Goal: Task Accomplishment & Management: Use online tool/utility

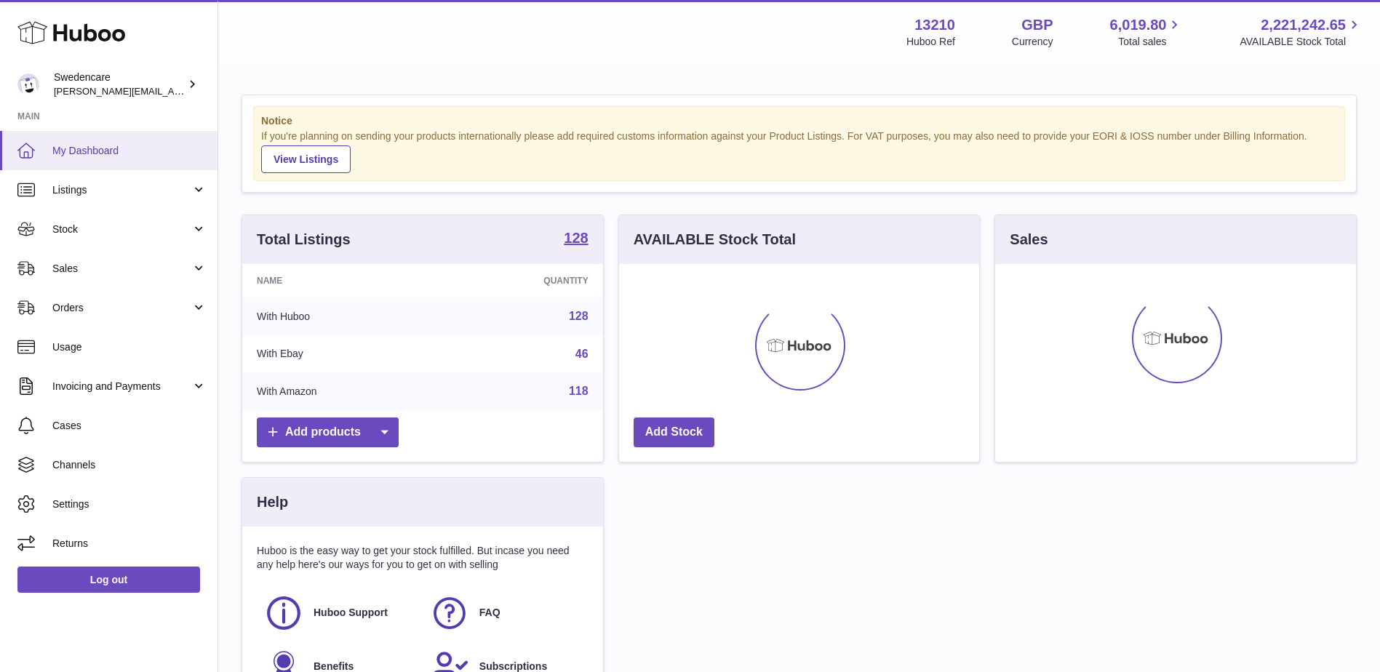
click at [77, 154] on span "My Dashboard" at bounding box center [129, 151] width 154 height 14
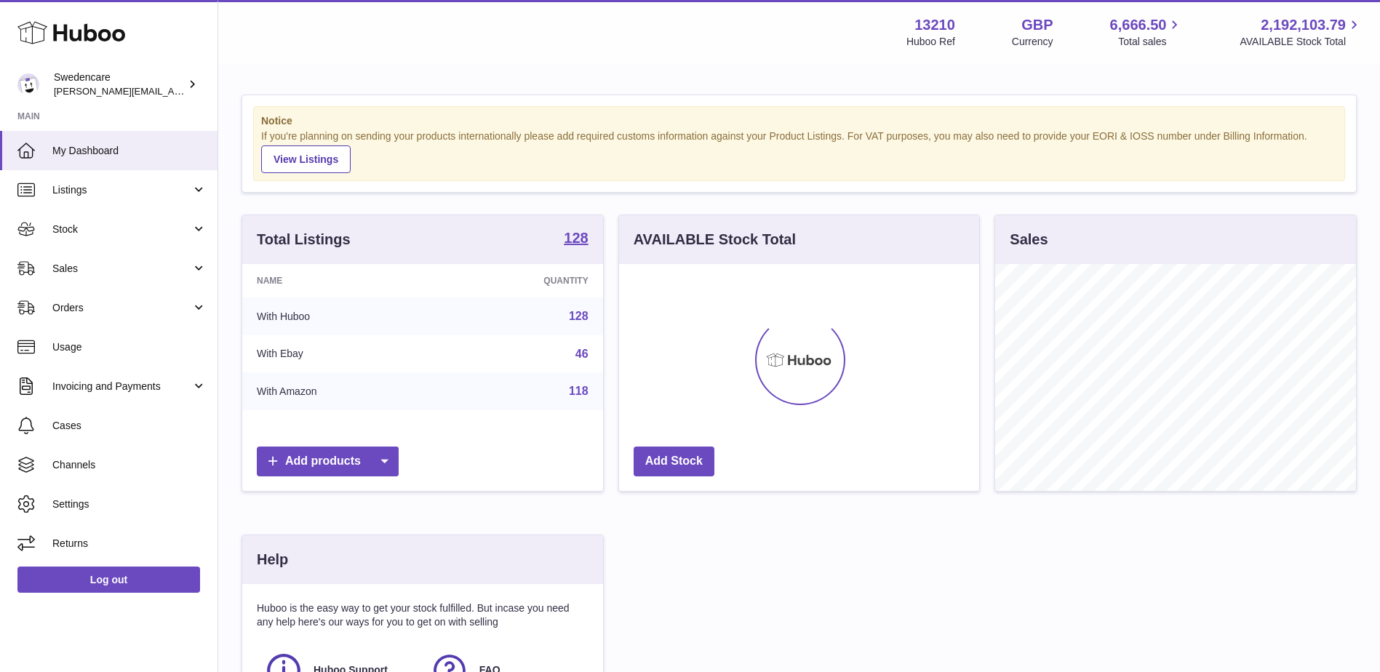
scroll to position [227, 360]
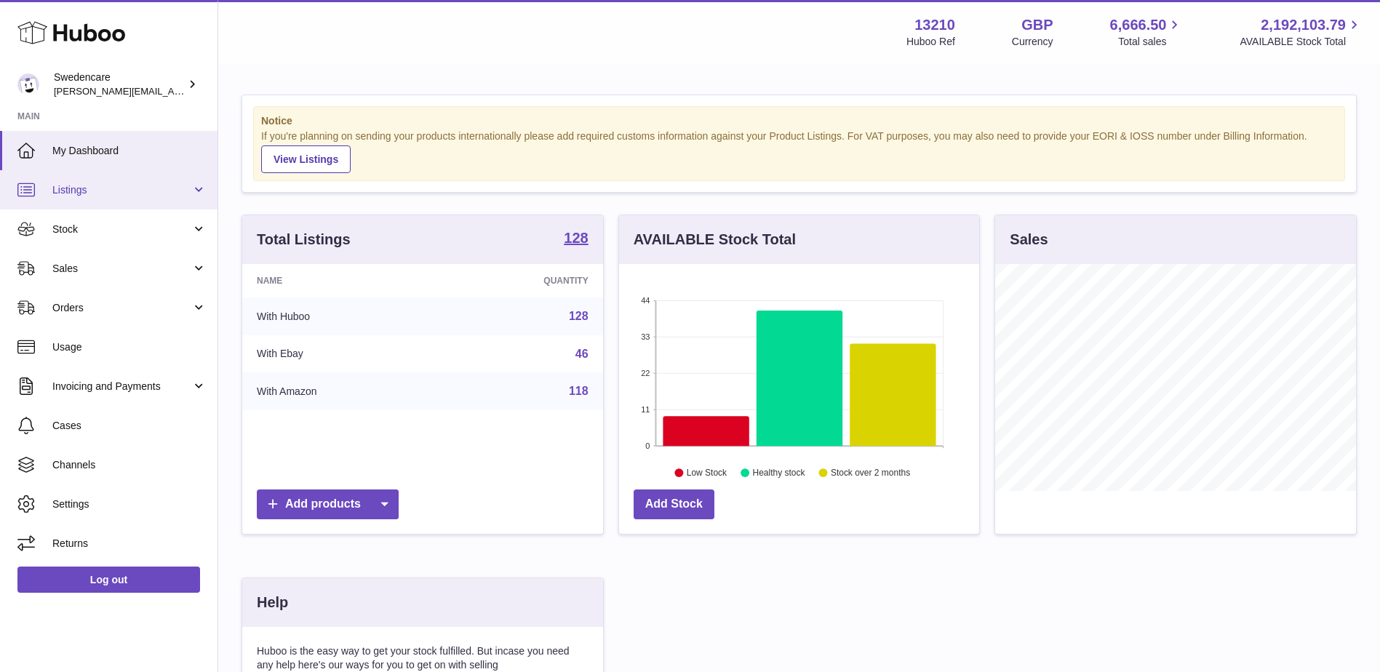
click at [89, 193] on span "Listings" at bounding box center [121, 190] width 139 height 14
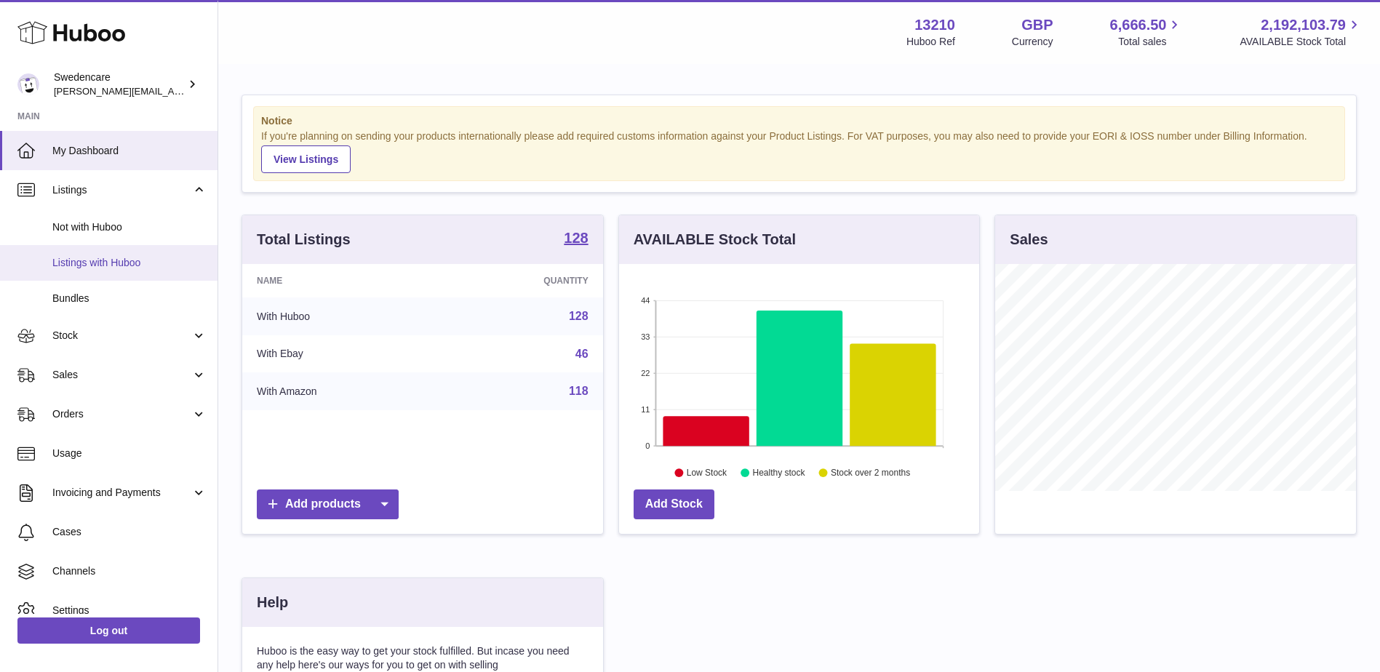
click at [80, 261] on span "Listings with Huboo" at bounding box center [129, 263] width 154 height 14
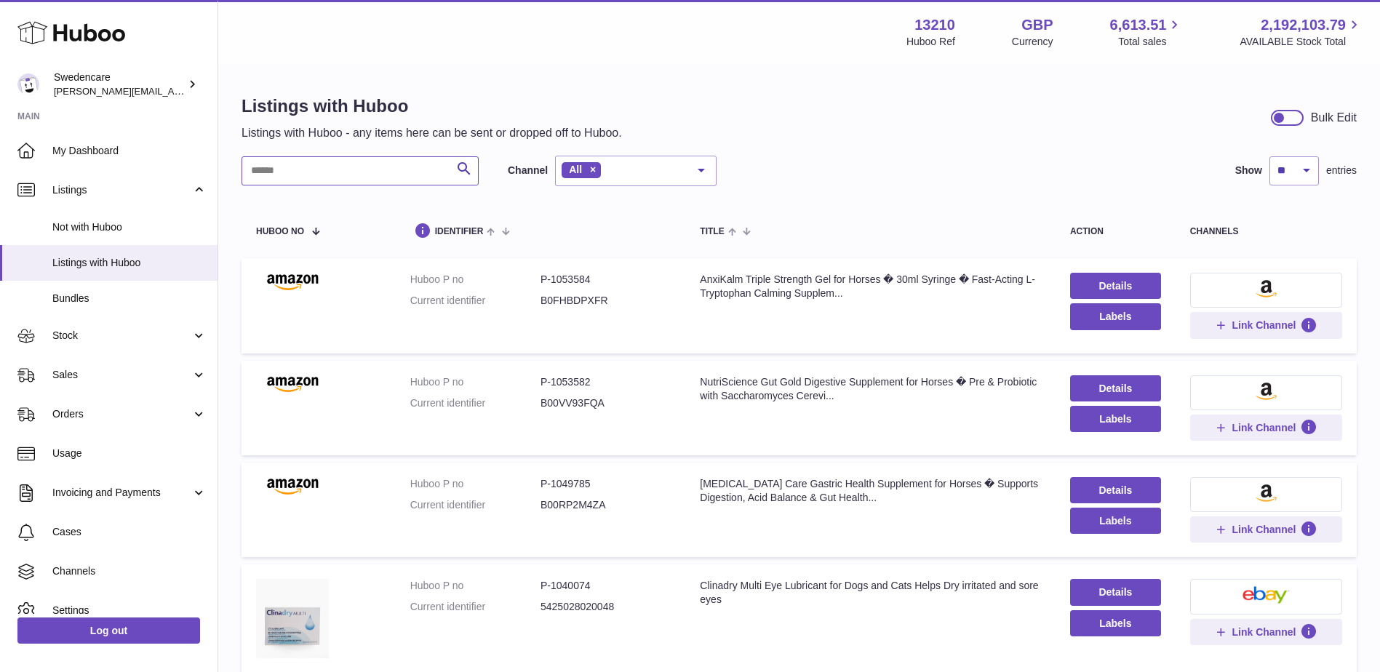
click at [262, 173] on input "text" at bounding box center [359, 170] width 237 height 29
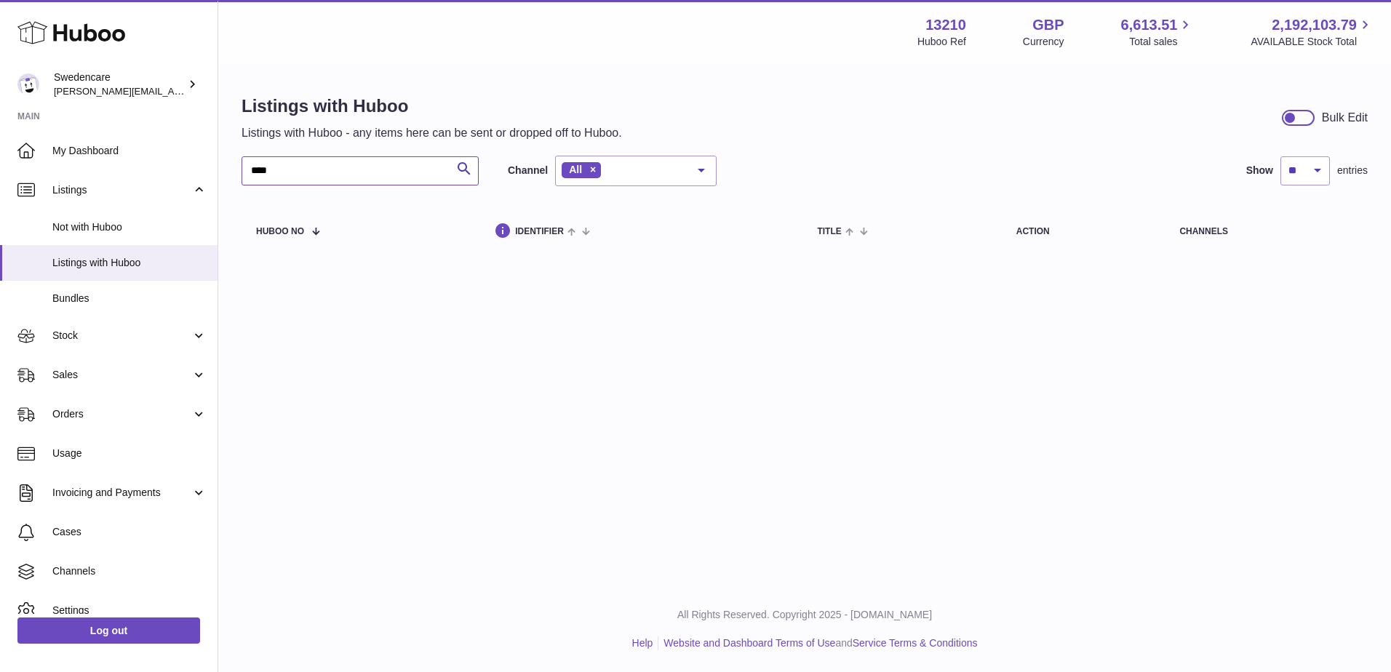
drag, startPoint x: 277, startPoint y: 174, endPoint x: 249, endPoint y: 176, distance: 27.7
click at [249, 176] on input "****" at bounding box center [359, 170] width 237 height 29
type input "*******"
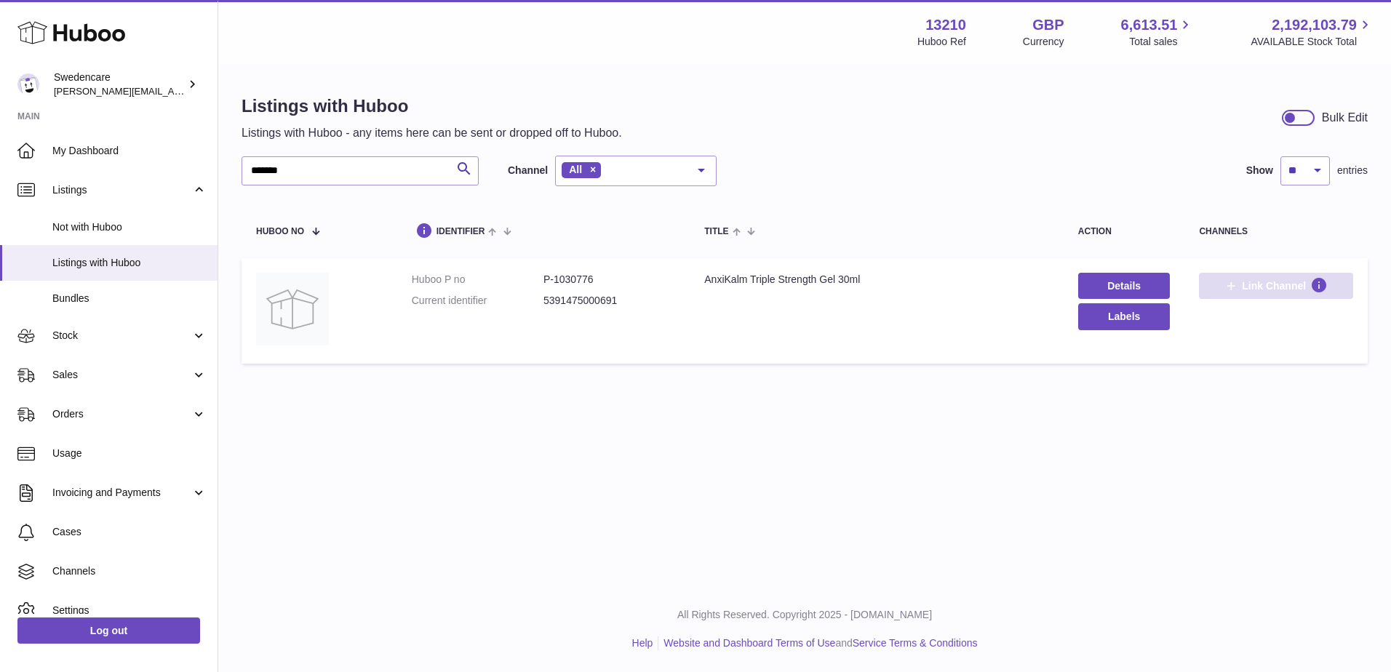
click at [1239, 291] on span "Link Channel" at bounding box center [1275, 285] width 103 height 13
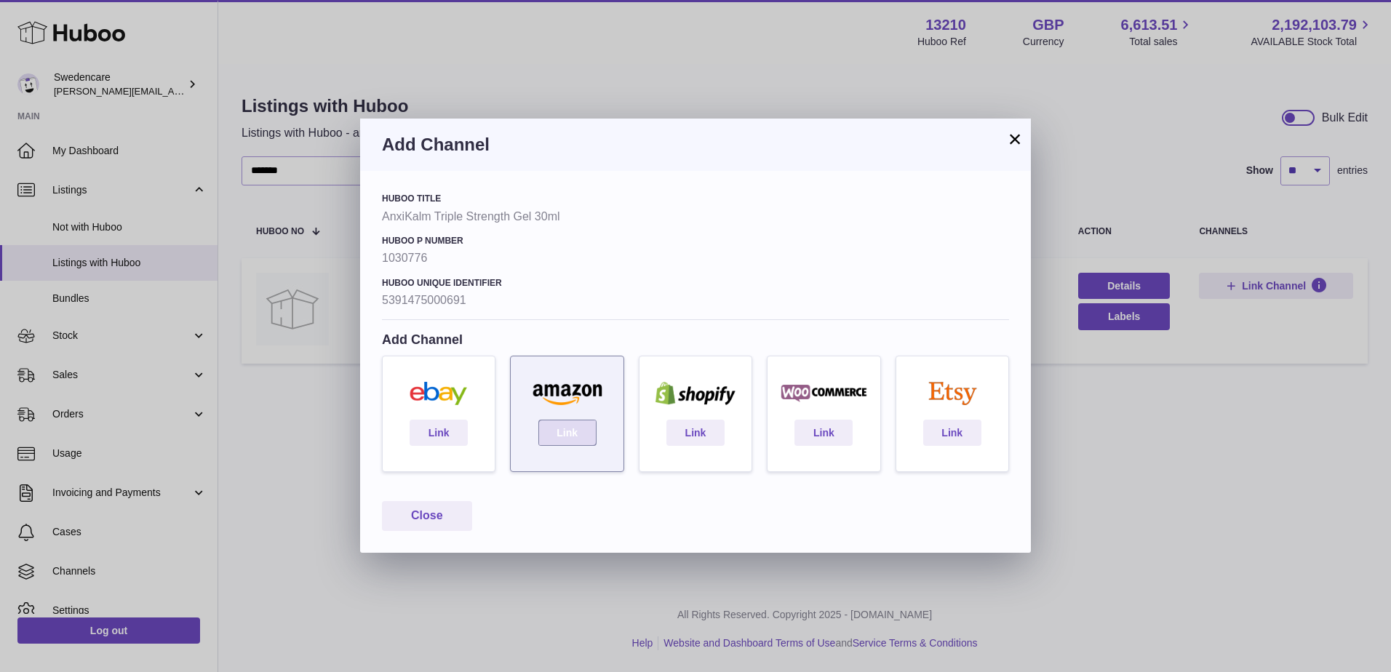
click at [577, 436] on link "Link" at bounding box center [567, 433] width 58 height 26
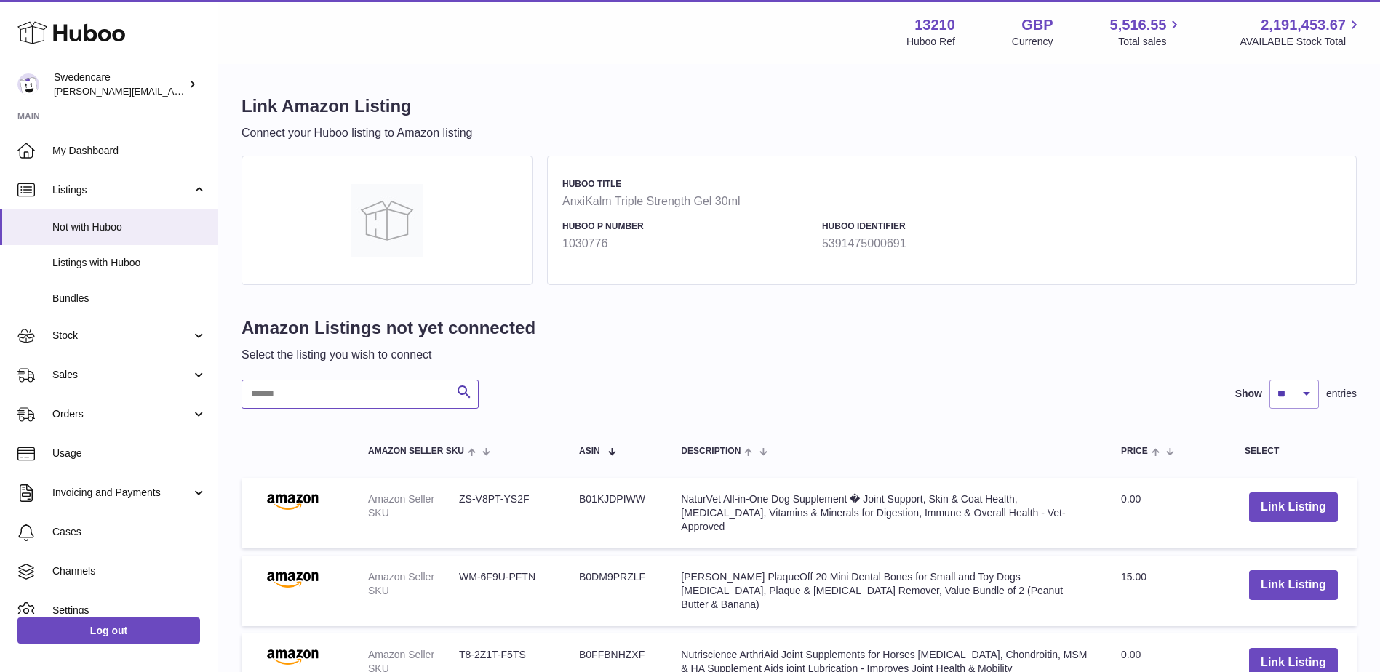
click at [281, 397] on input "text" at bounding box center [359, 394] width 237 height 29
paste input "**********"
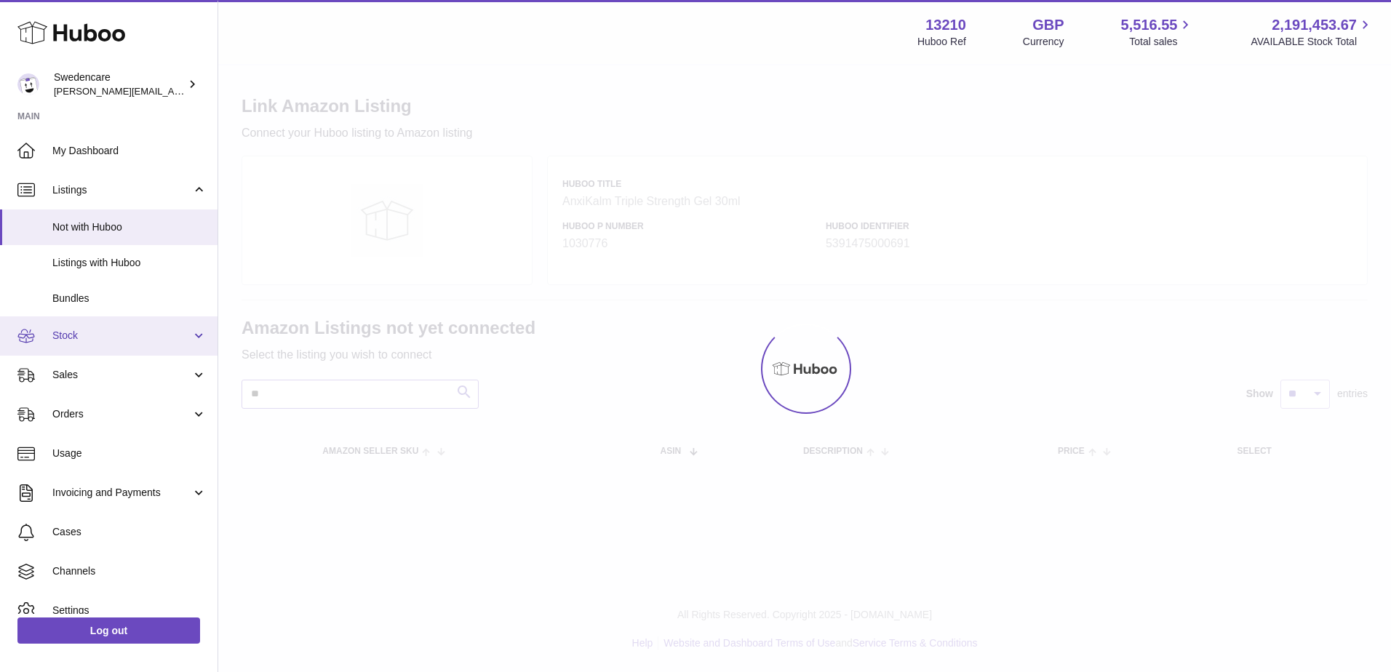
type input "*"
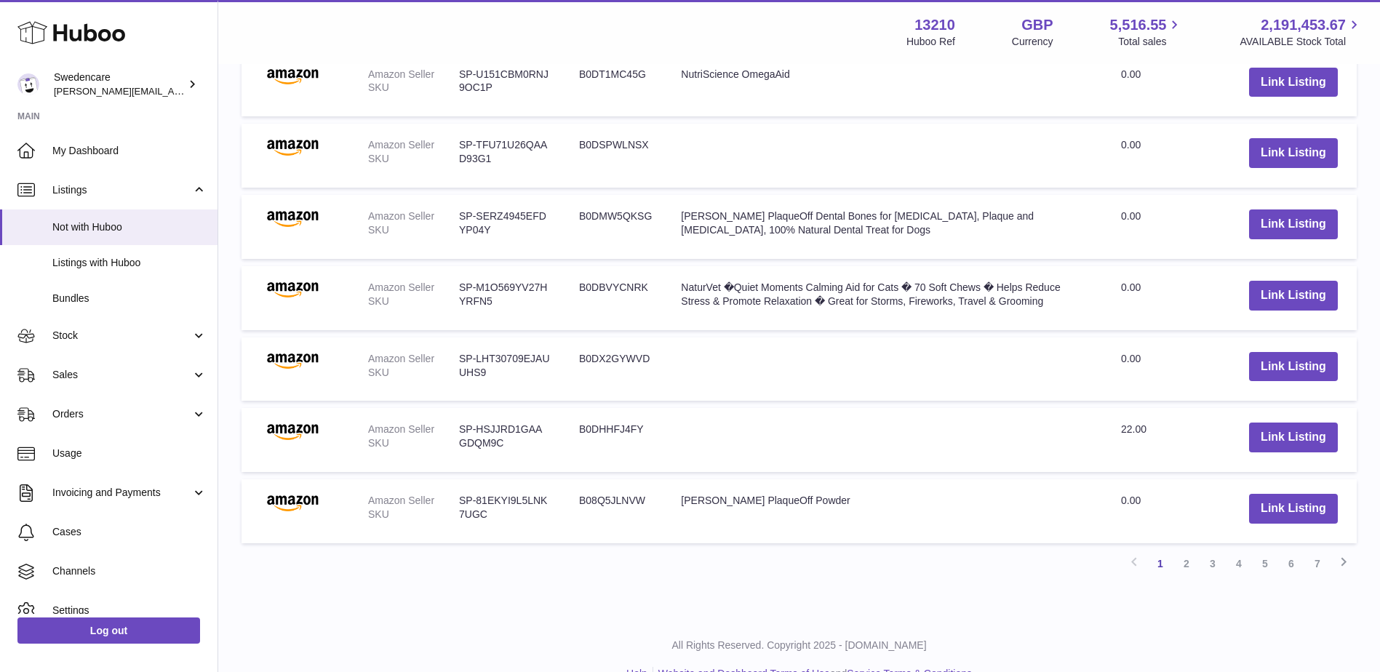
scroll to position [669, 0]
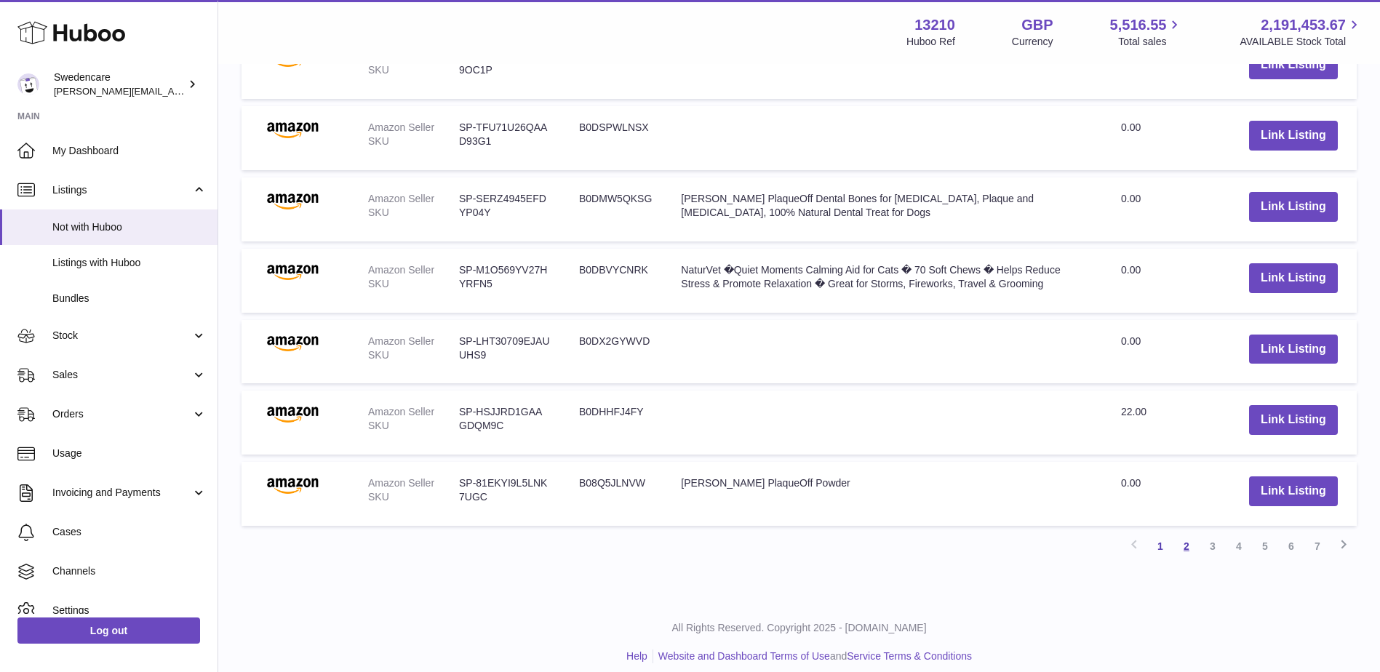
click at [1185, 533] on link "2" at bounding box center [1186, 546] width 26 height 26
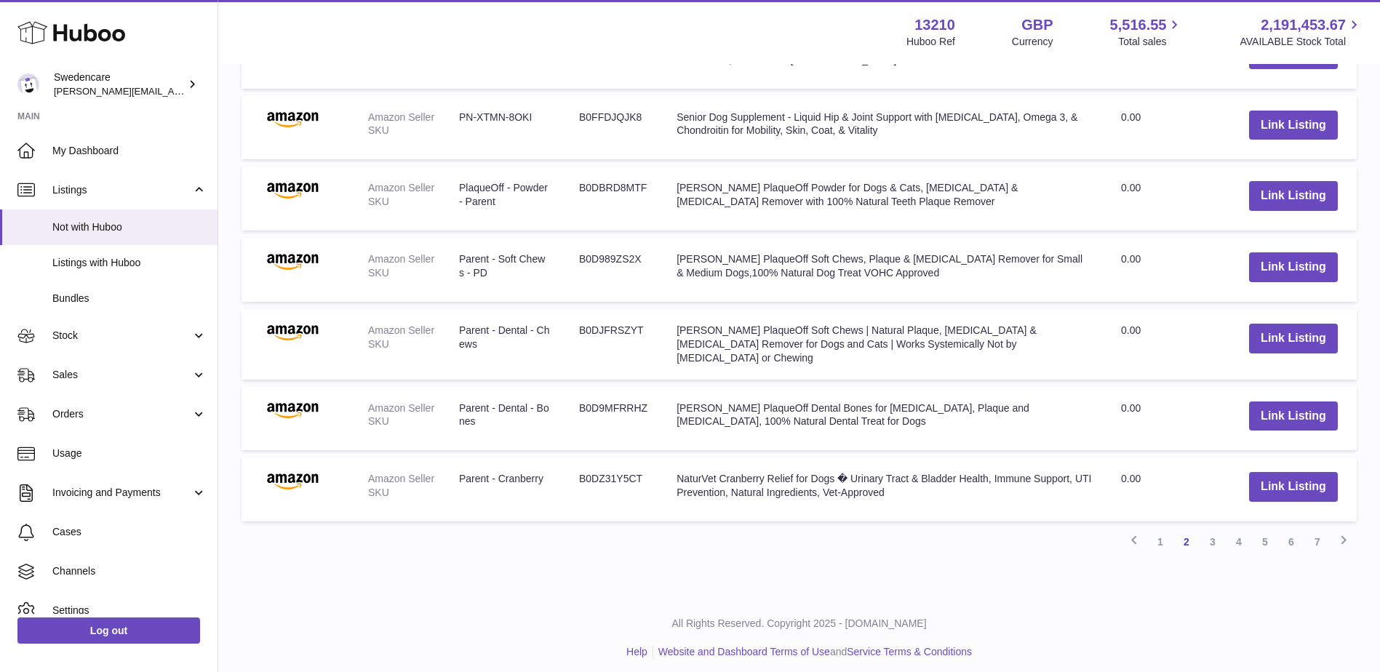
scroll to position [669, 0]
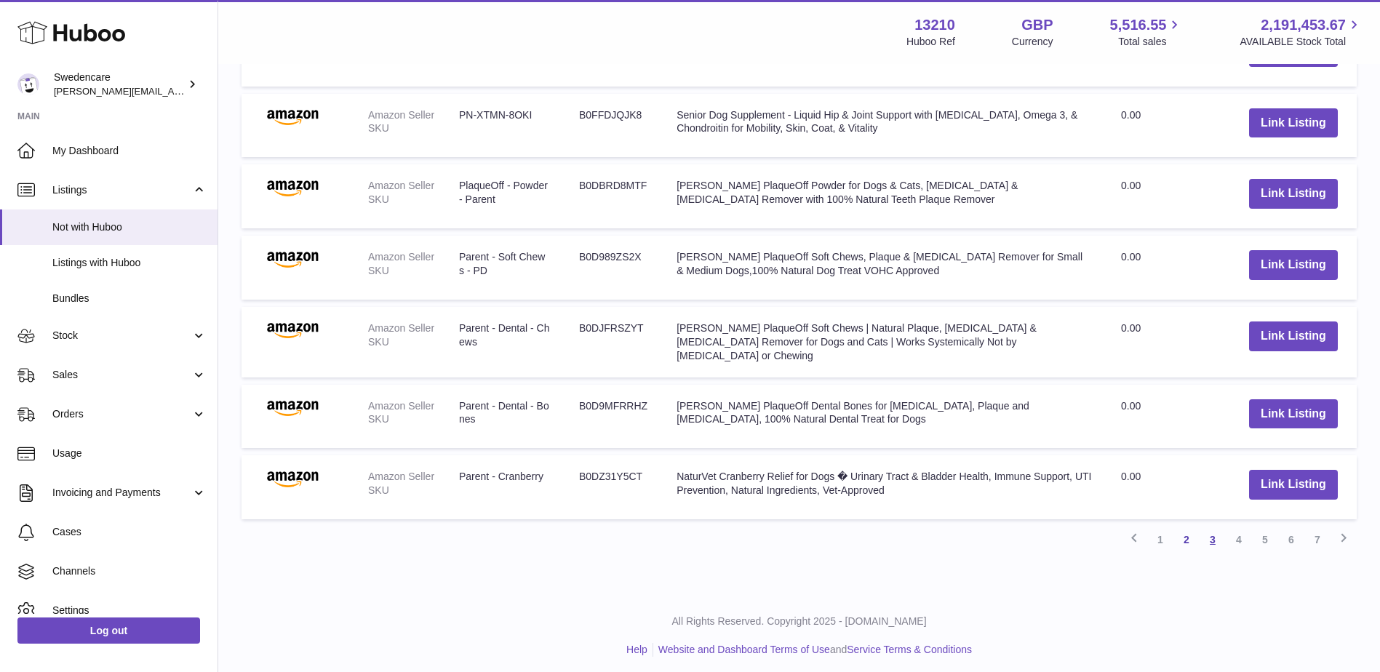
click at [1215, 536] on link "3" at bounding box center [1212, 540] width 26 height 26
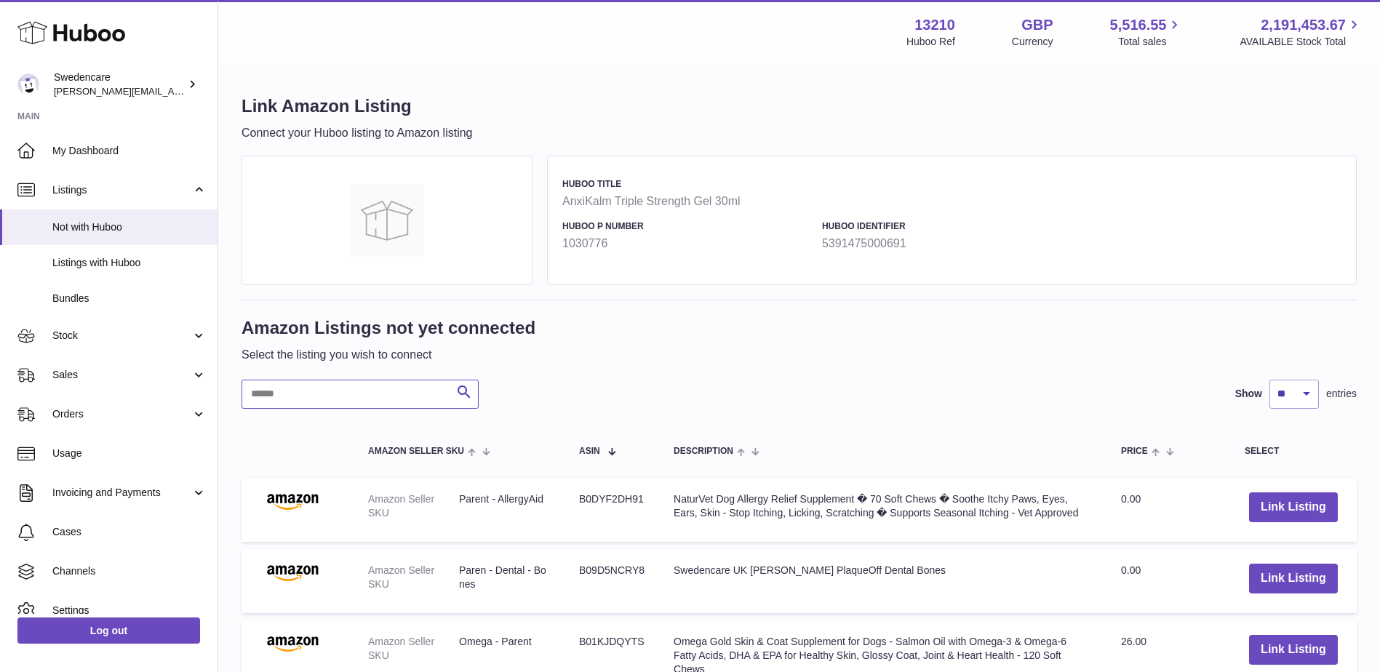
click at [345, 394] on input "text" at bounding box center [359, 394] width 237 height 29
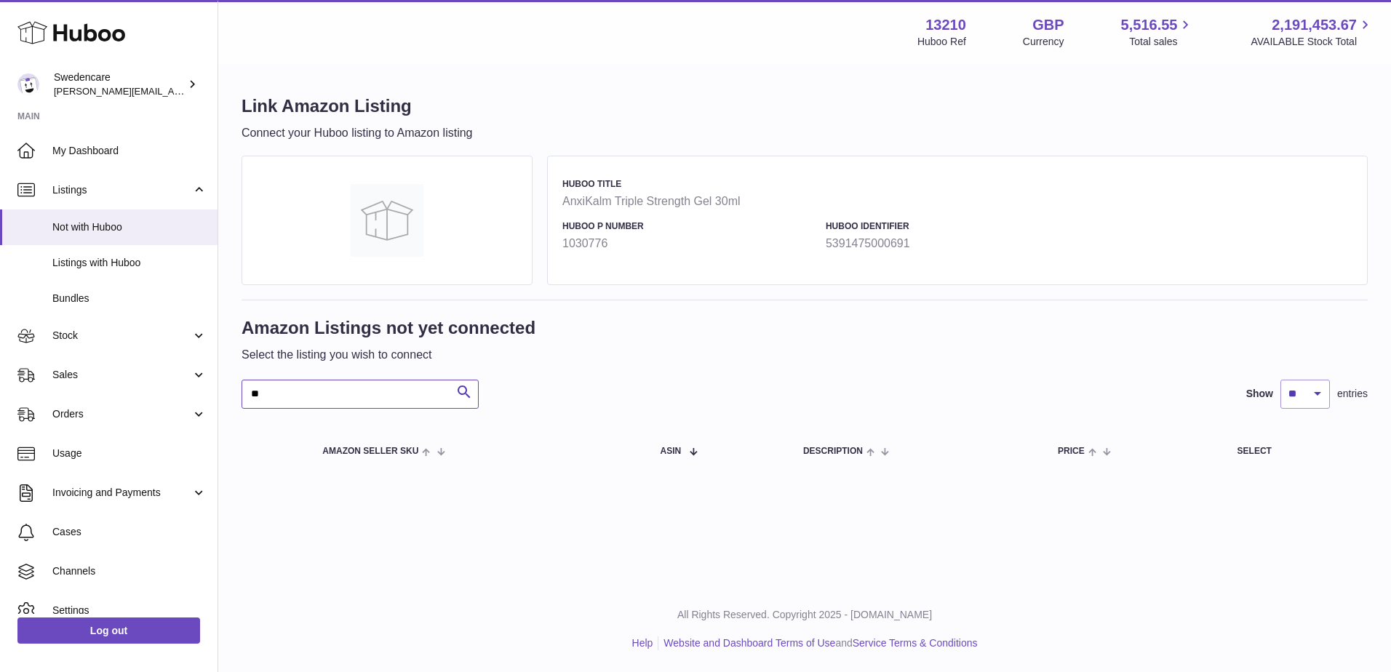
type input "*"
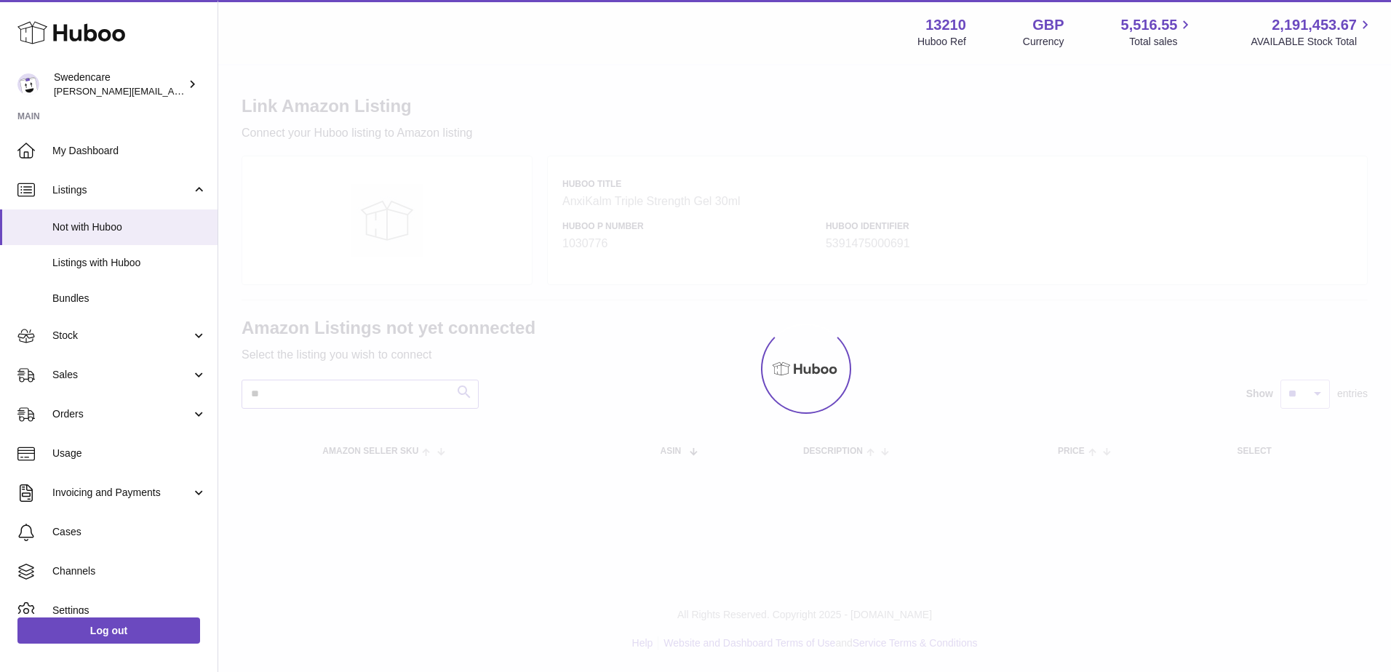
type input "*"
